Goal: Information Seeking & Learning: Learn about a topic

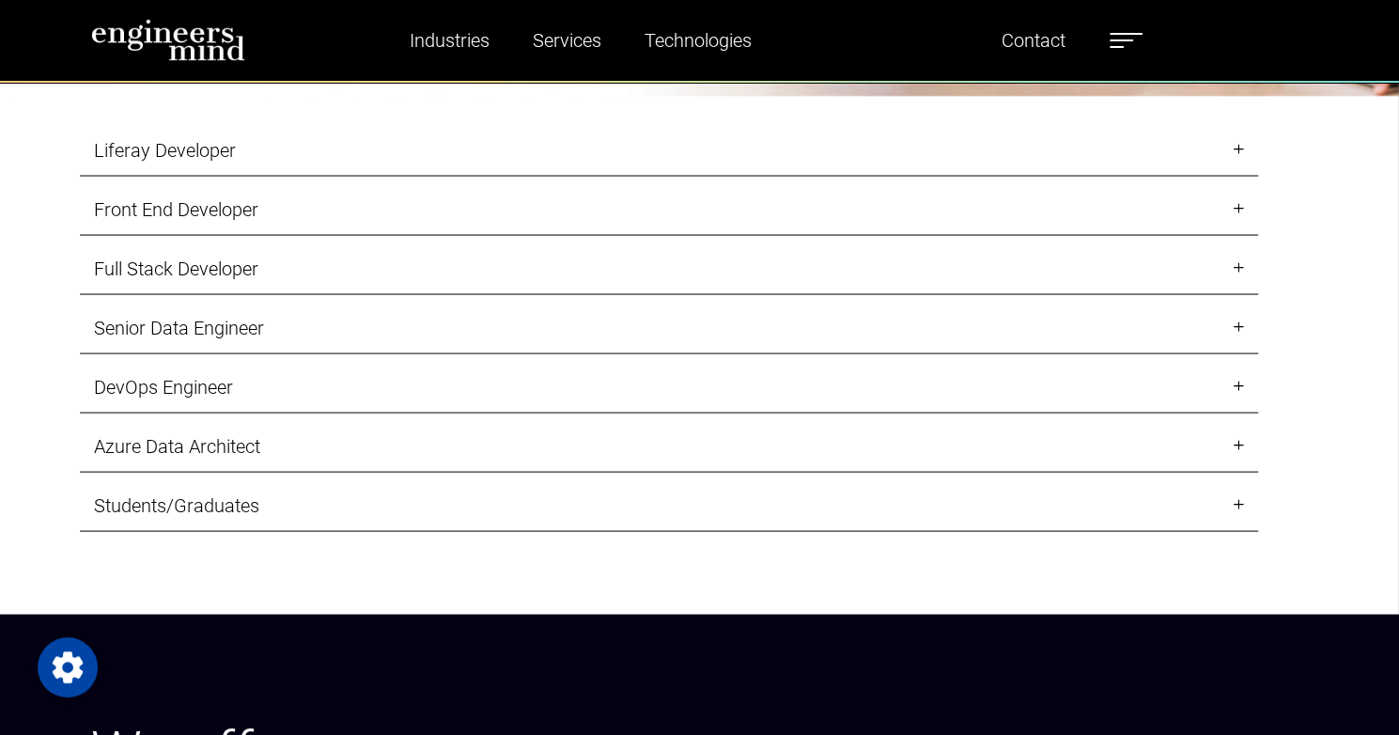
scroll to position [1974, 0]
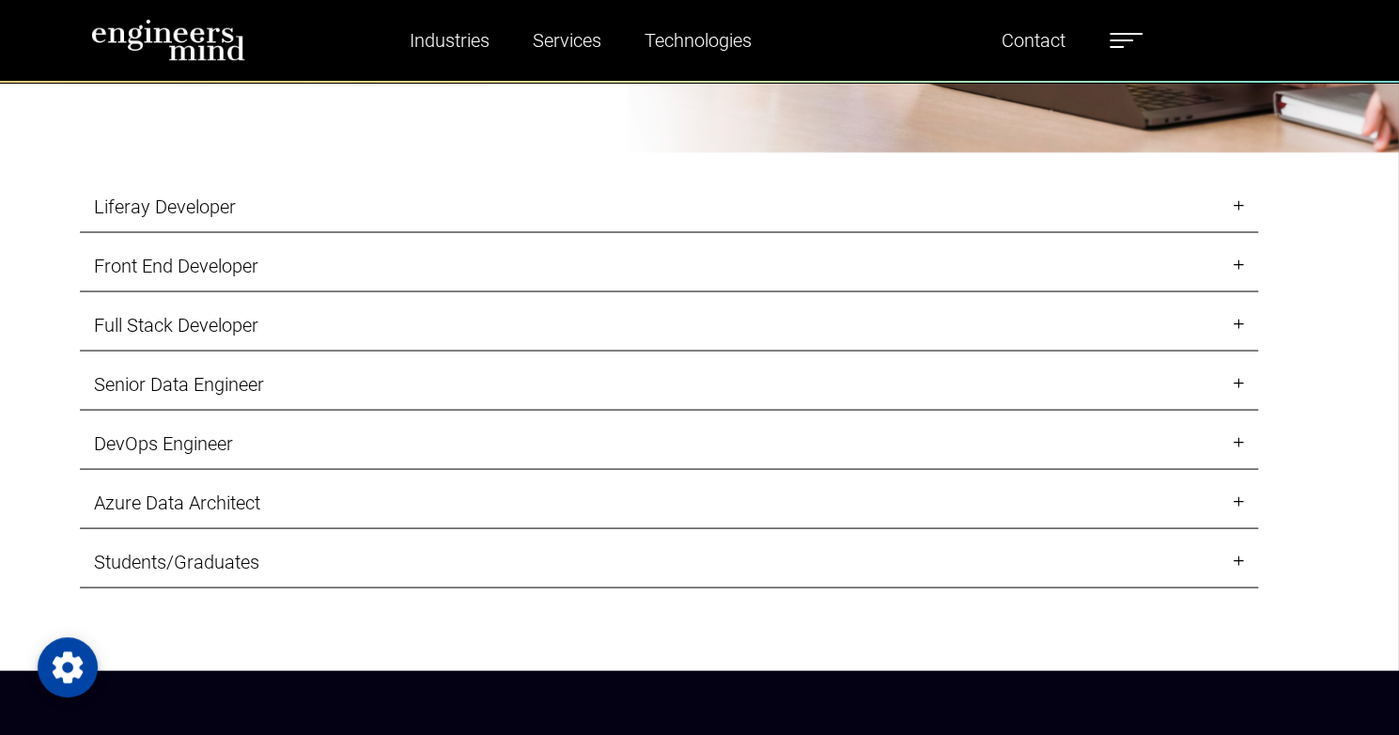
click at [1243, 232] on link "Liferay Developer" at bounding box center [669, 206] width 1179 height 52
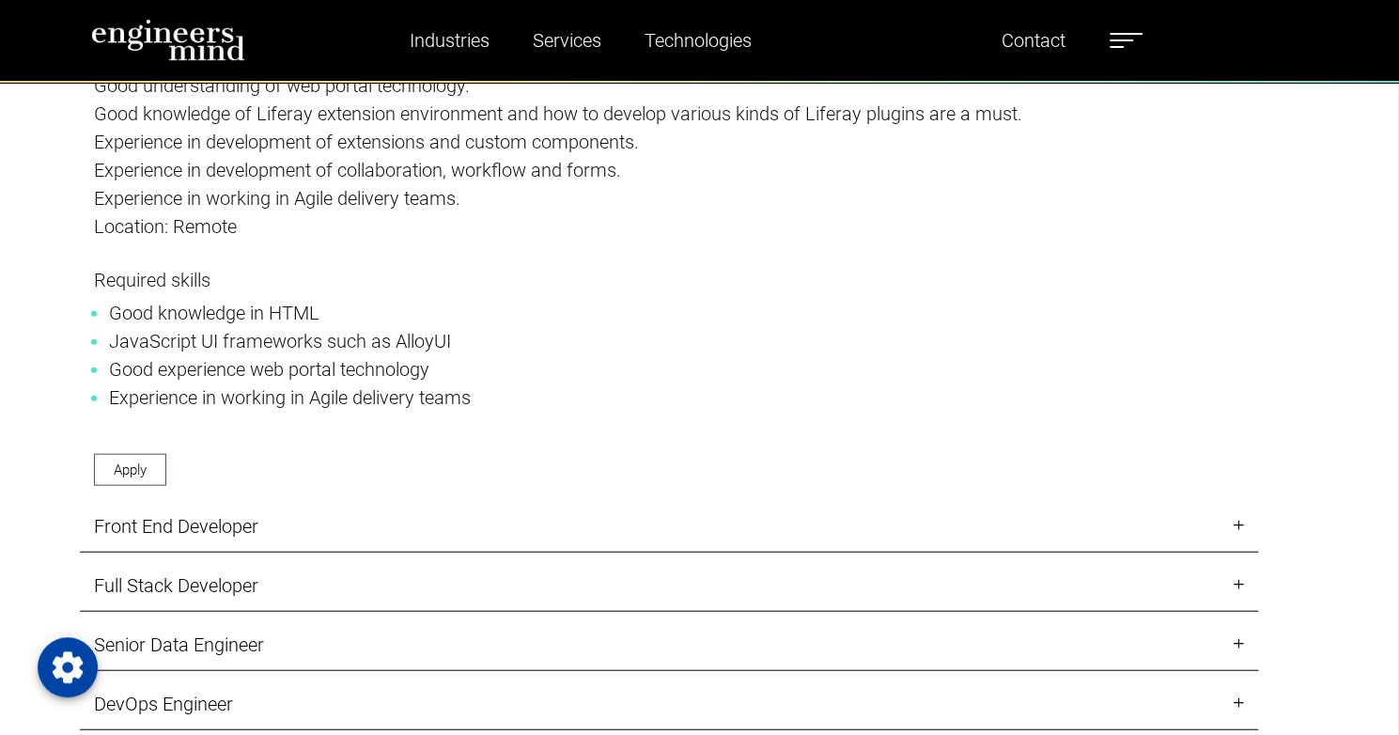
scroll to position [2444, 0]
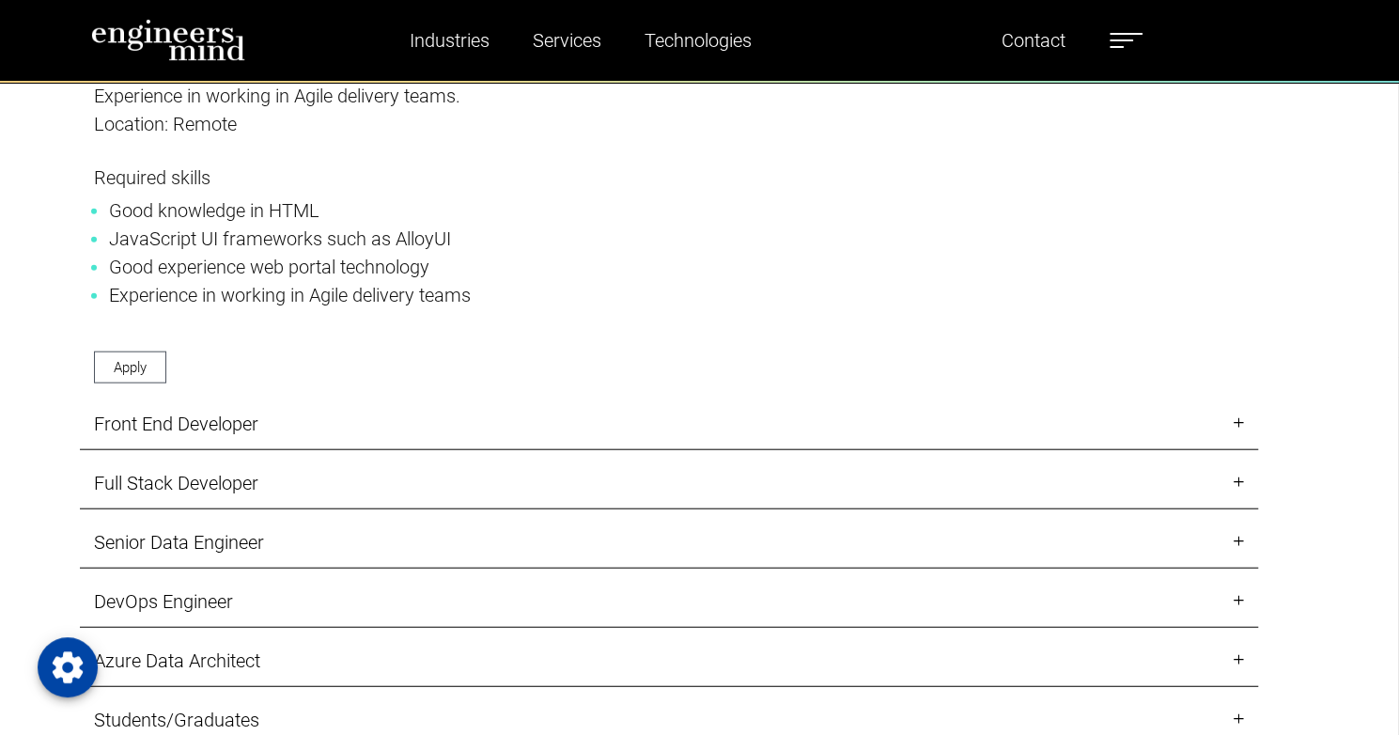
click at [1239, 450] on link "Front End Developer" at bounding box center [669, 425] width 1179 height 52
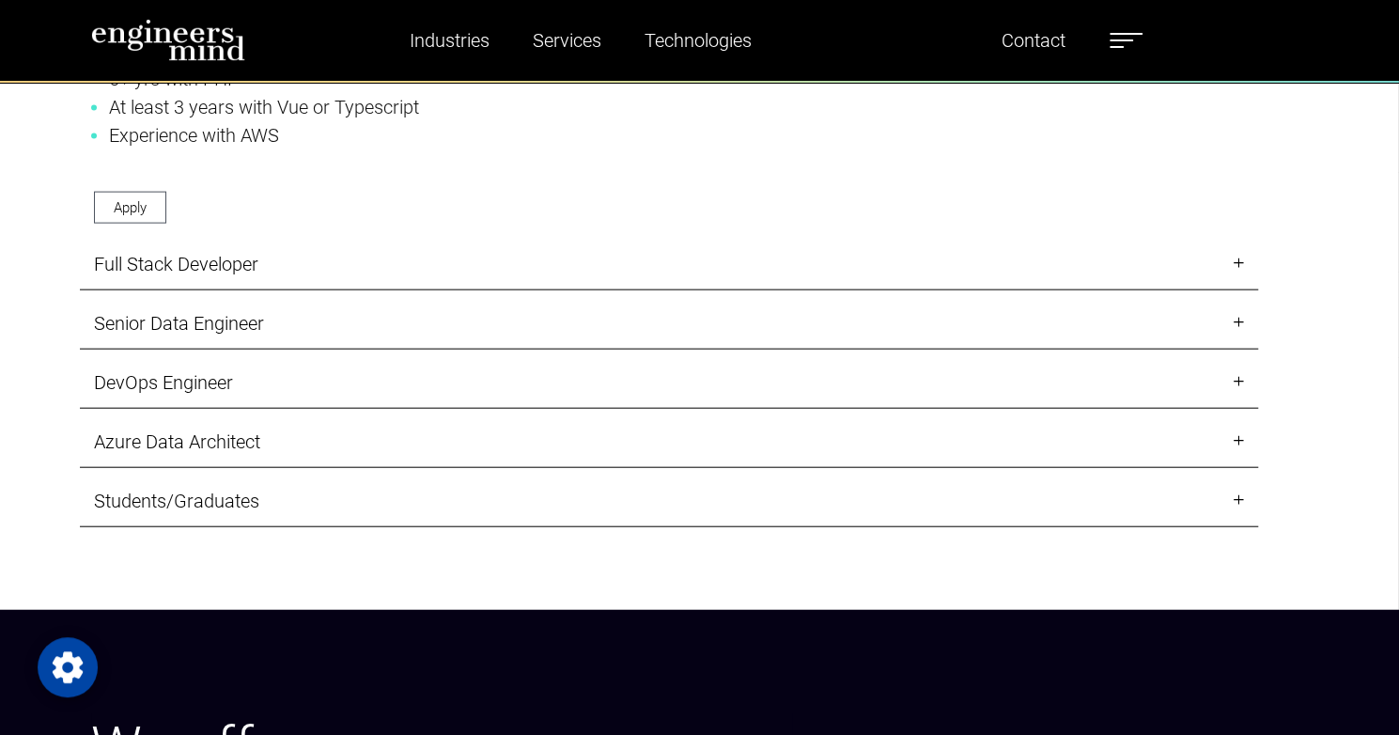
scroll to position [2350, 0]
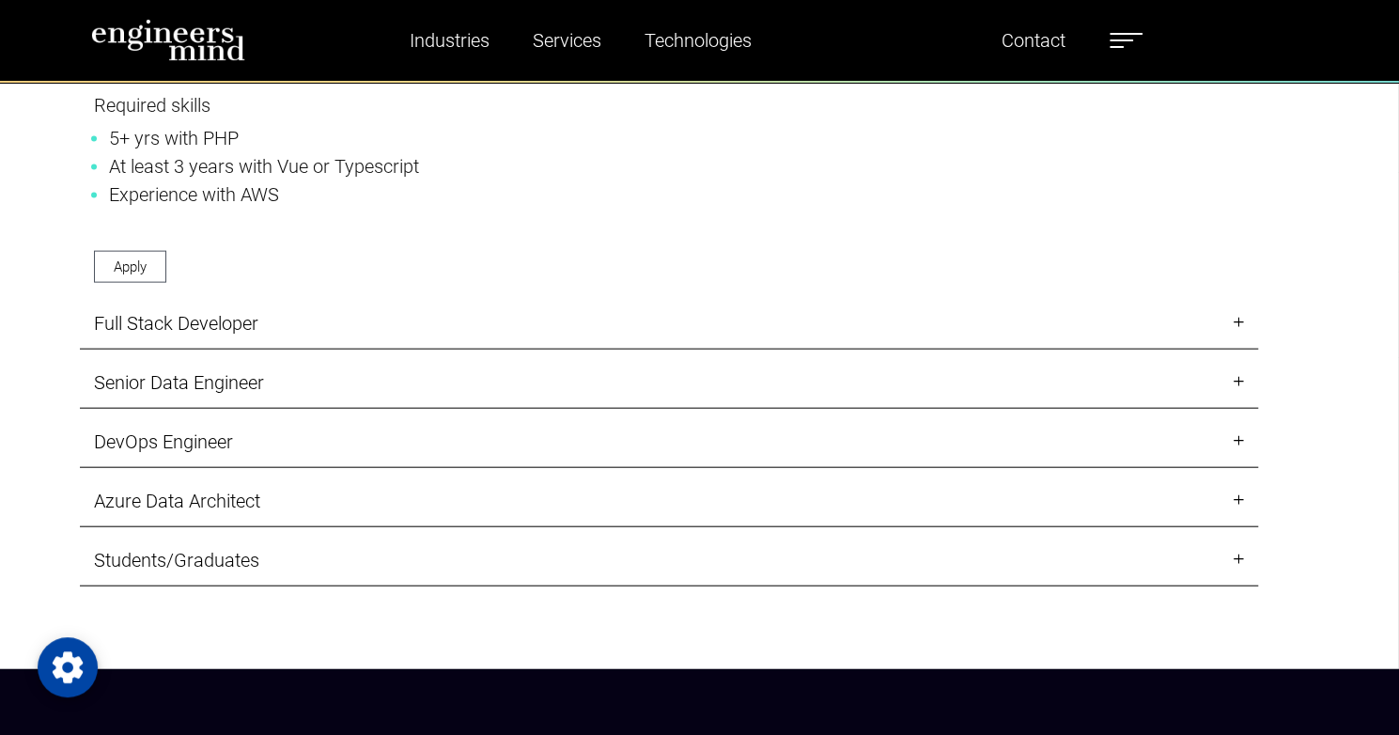
click at [1237, 350] on link "Full Stack Developer" at bounding box center [669, 324] width 1179 height 52
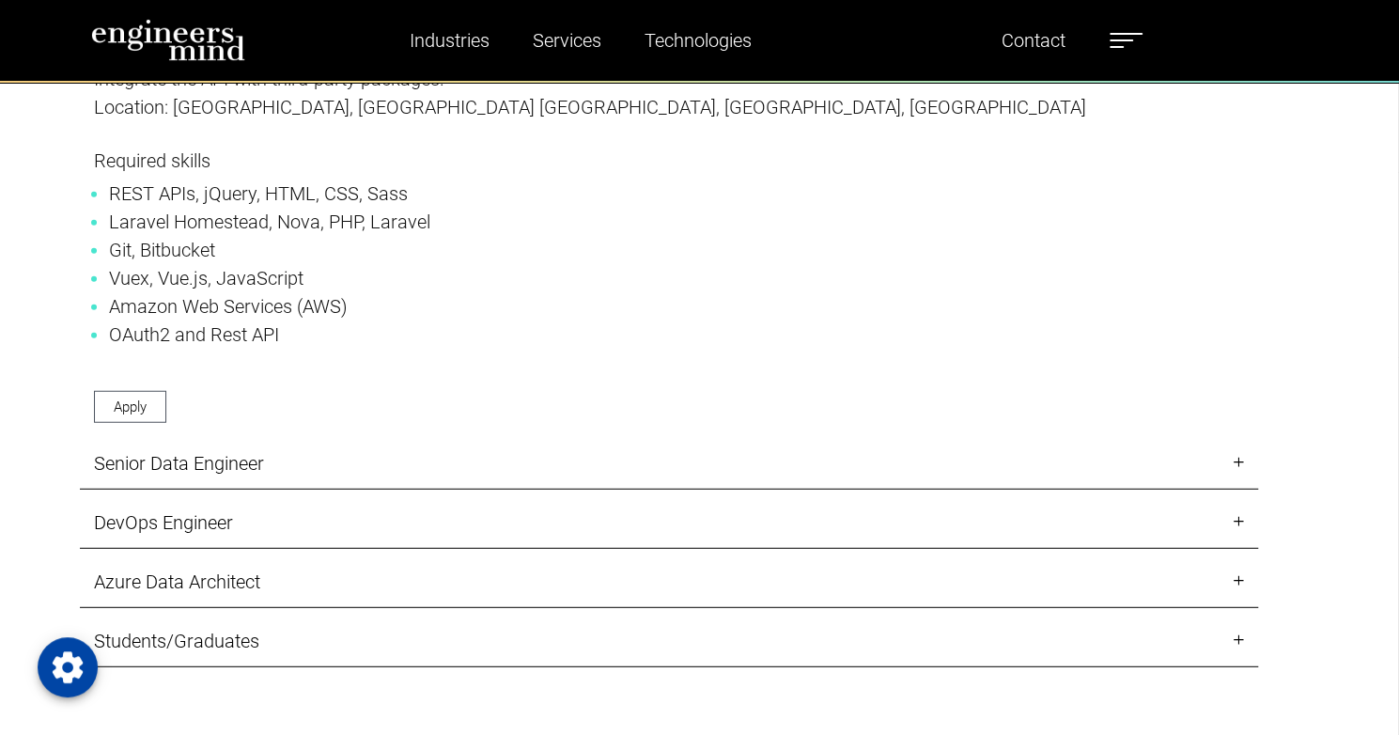
scroll to position [2726, 0]
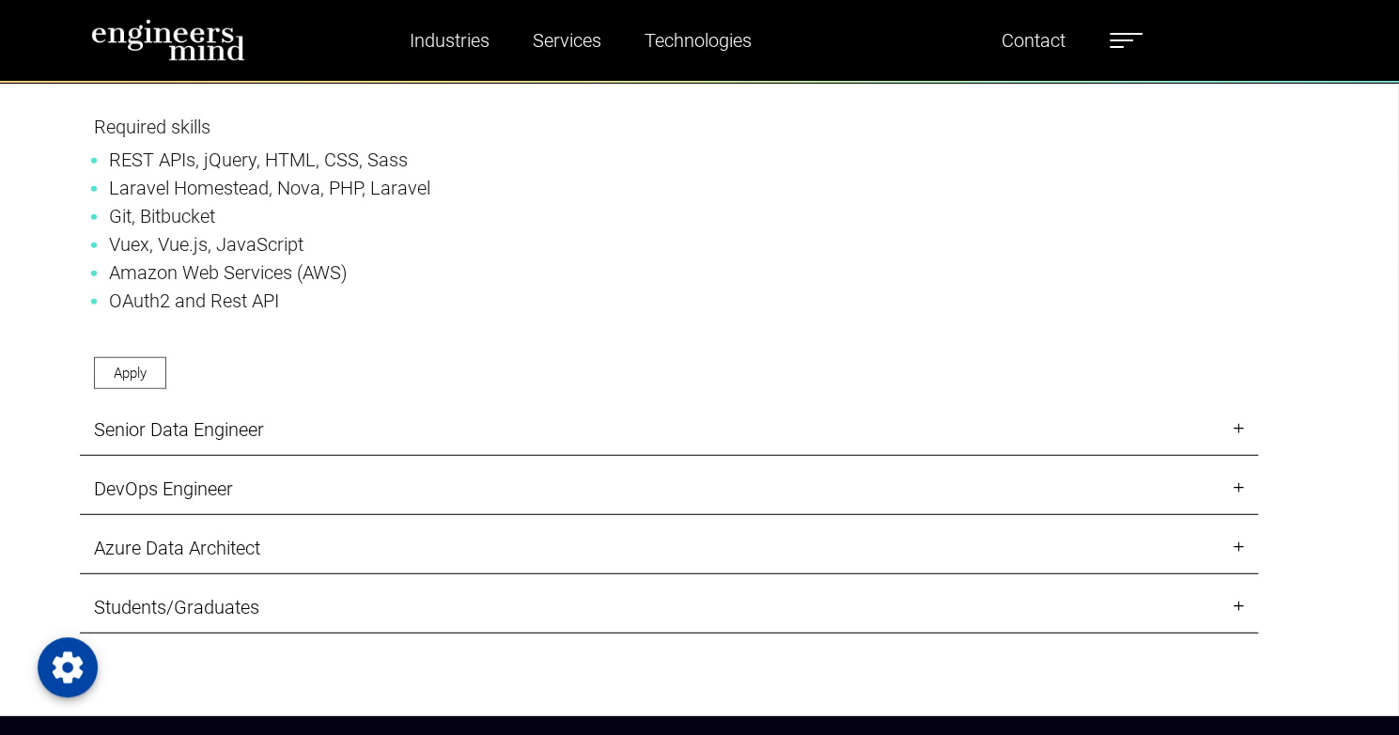
click at [1239, 456] on link "Senior Data Engineer" at bounding box center [669, 430] width 1179 height 52
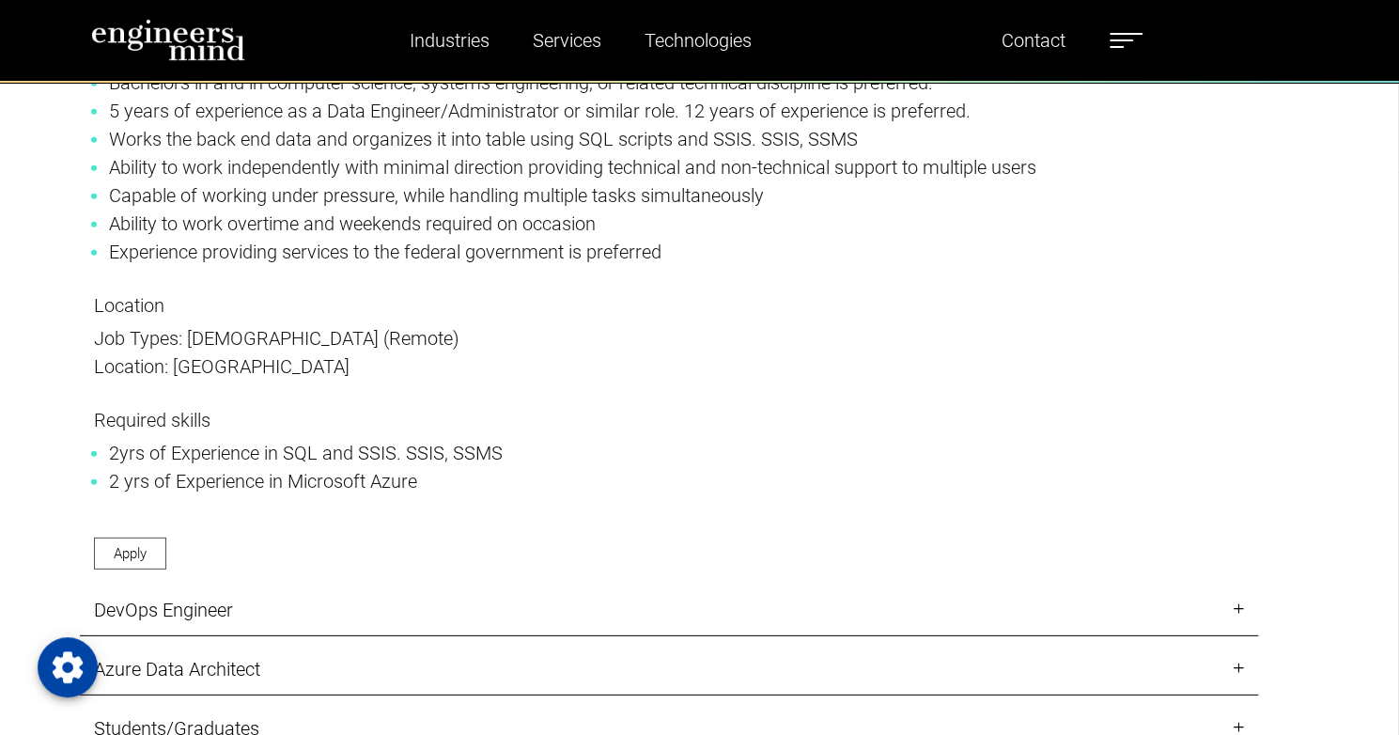
scroll to position [3008, 0]
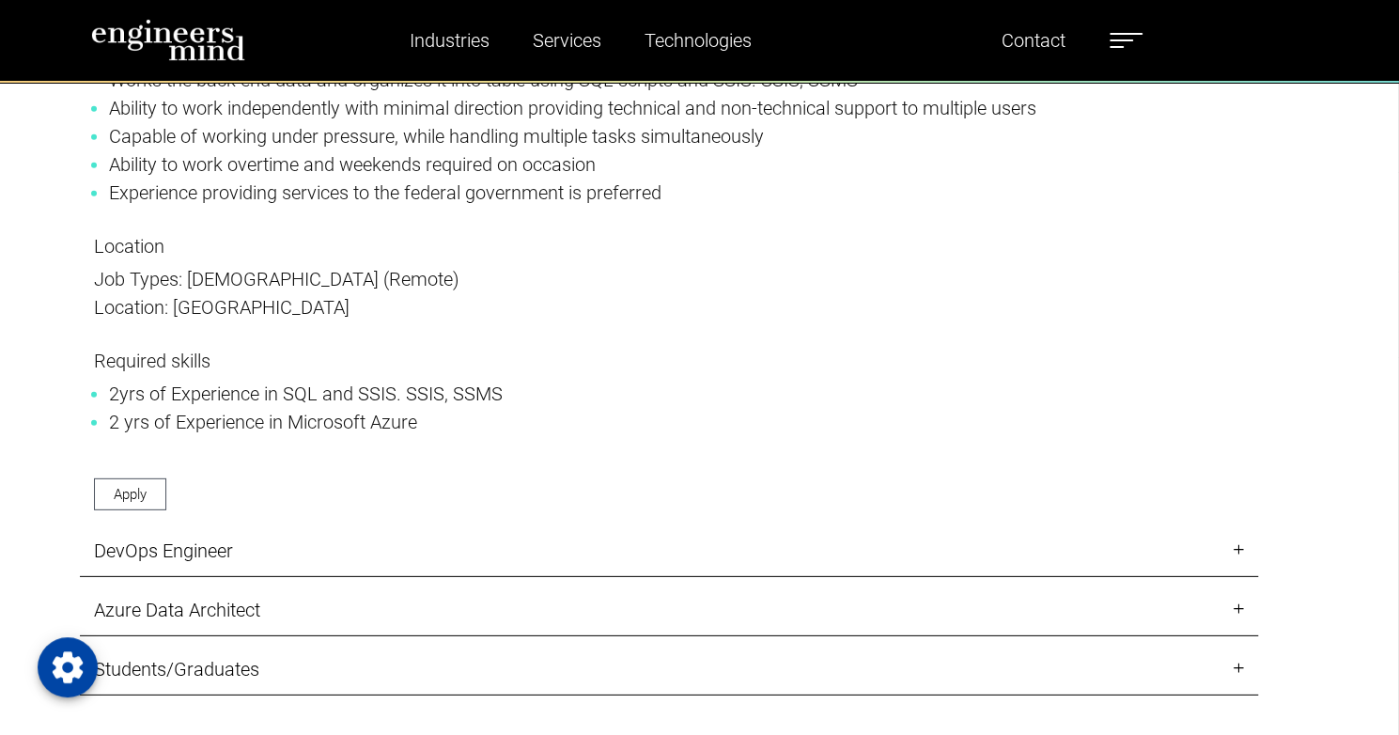
click at [1238, 577] on link "DevOps Engineer" at bounding box center [669, 551] width 1179 height 52
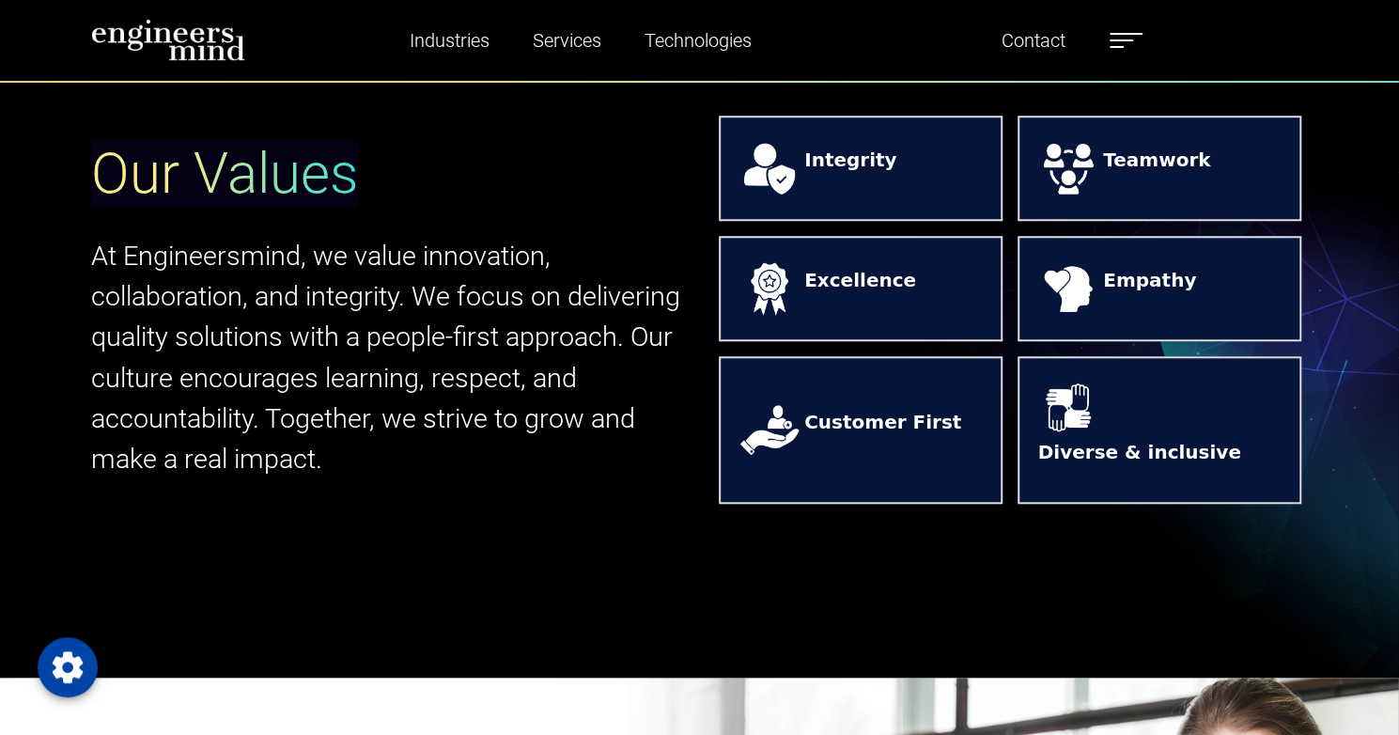
scroll to position [752, 0]
